Goal: Information Seeking & Learning: Learn about a topic

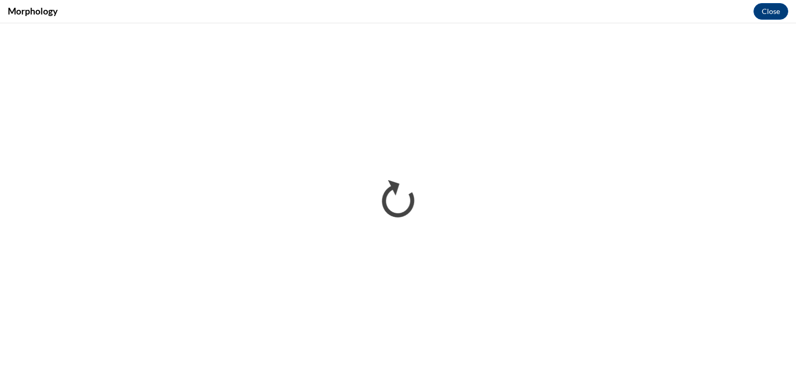
scroll to position [576, 0]
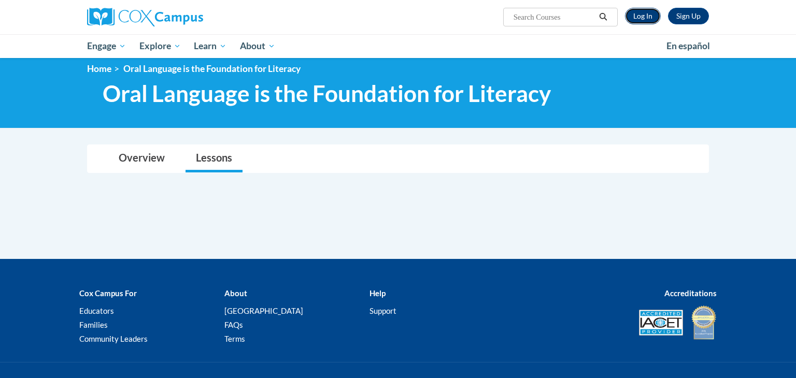
click at [642, 20] on link "Log In" at bounding box center [643, 16] width 36 height 17
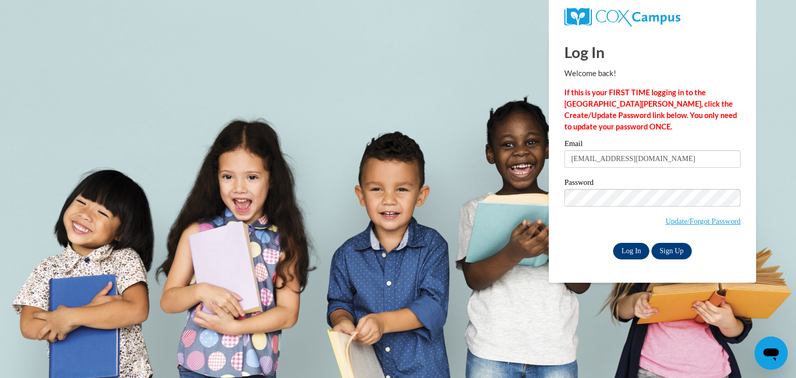
click at [644, 252] on input "Log In" at bounding box center [631, 251] width 36 height 17
click at [594, 259] on div "Log In Sign Up" at bounding box center [653, 251] width 176 height 17
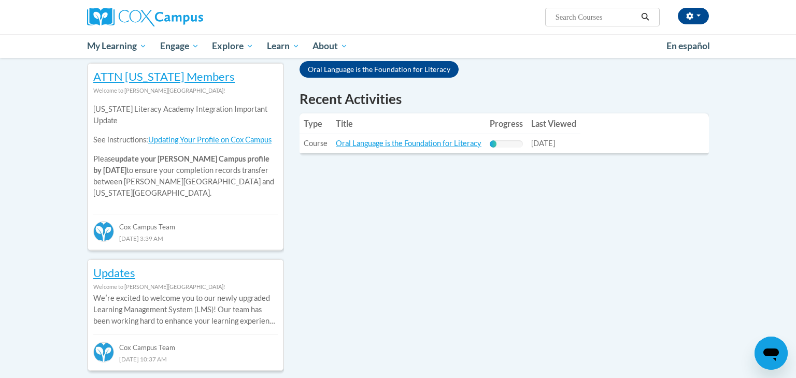
scroll to position [340, 0]
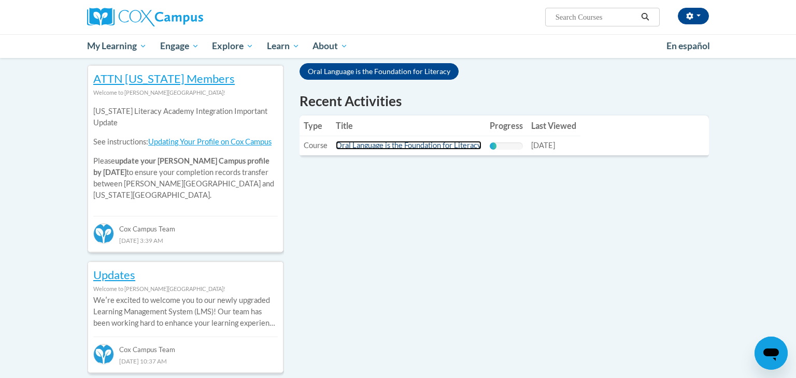
click at [377, 146] on link "Oral Language is the Foundation for Literacy" at bounding box center [409, 145] width 146 height 9
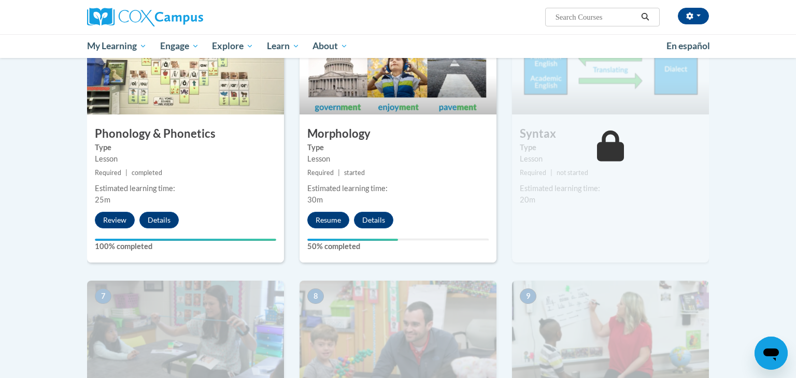
scroll to position [562, 0]
click at [338, 220] on button "Resume" at bounding box center [328, 220] width 42 height 17
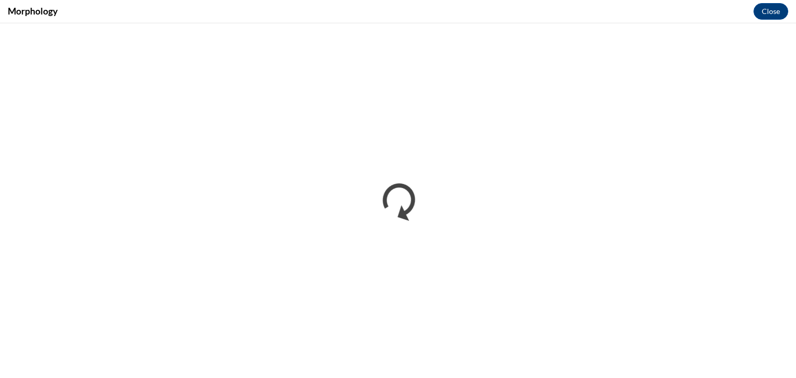
scroll to position [0, 0]
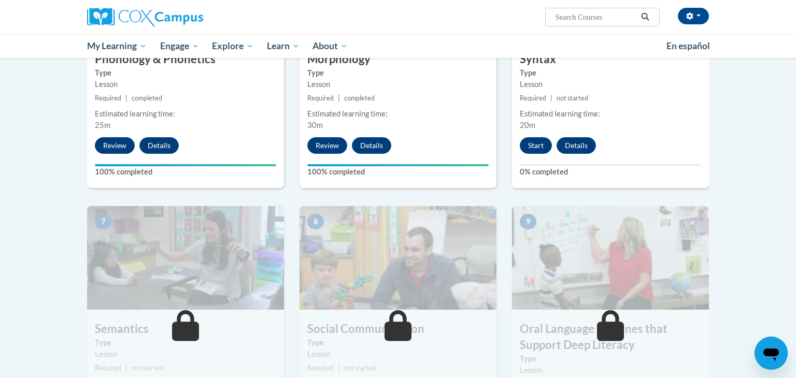
scroll to position [636, 0]
click at [541, 144] on button "Start" at bounding box center [536, 146] width 32 height 17
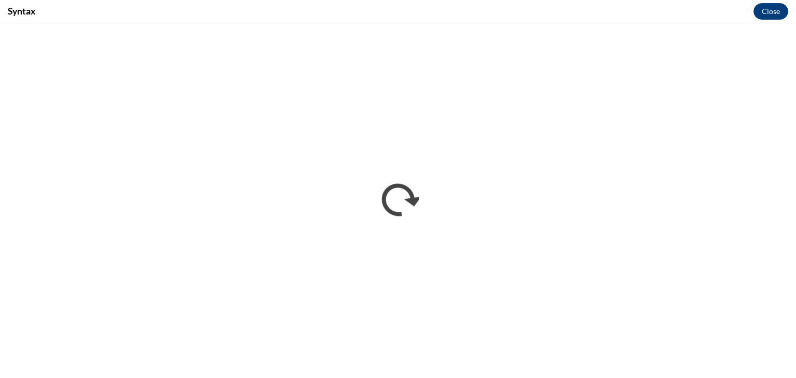
scroll to position [0, 0]
